Goal: Use online tool/utility: Utilize a website feature to perform a specific function

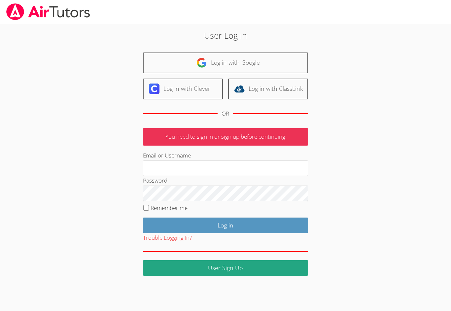
click at [237, 58] on link "Log in with Google" at bounding box center [225, 62] width 165 height 21
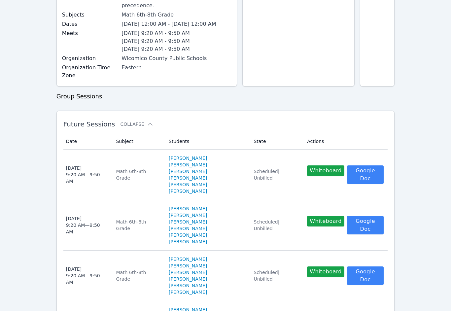
scroll to position [165, 0]
click at [318, 165] on button "Whiteboard" at bounding box center [325, 170] width 37 height 11
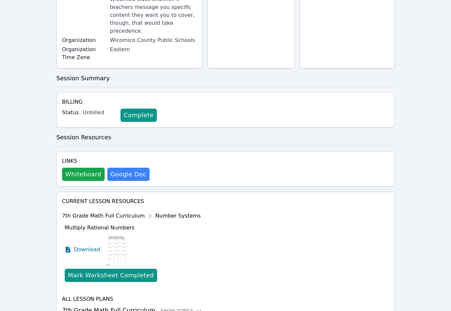
scroll to position [165, 0]
click at [77, 168] on button "Whiteboard" at bounding box center [83, 174] width 43 height 13
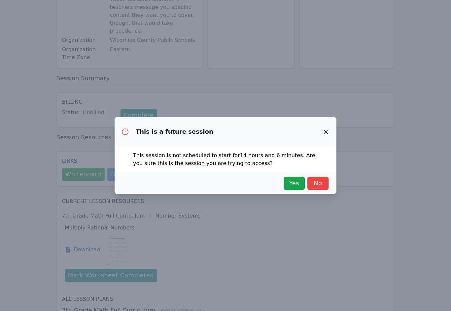
click at [289, 184] on span "Yes" at bounding box center [294, 183] width 15 height 9
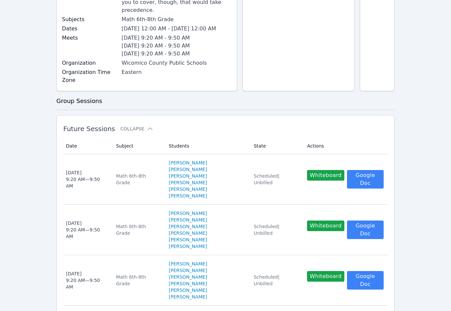
scroll to position [172, 0]
